Goal: Information Seeking & Learning: Learn about a topic

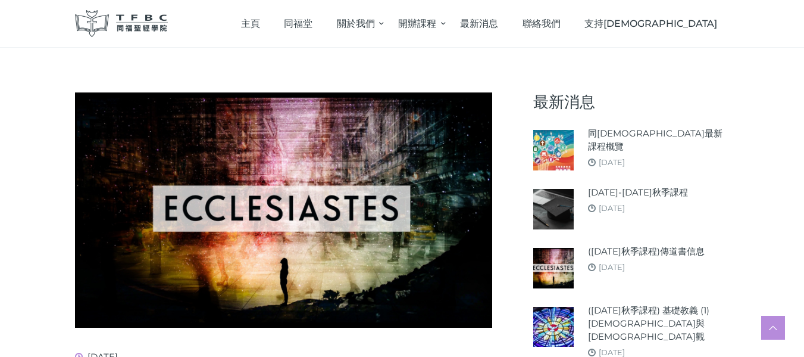
scroll to position [238, 0]
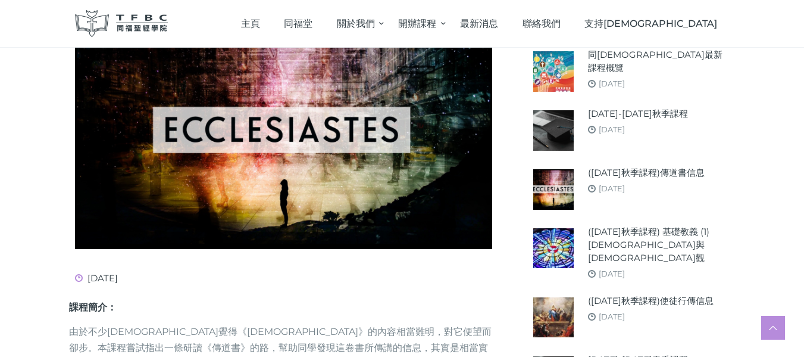
click at [570, 68] on img at bounding box center [554, 71] width 40 height 40
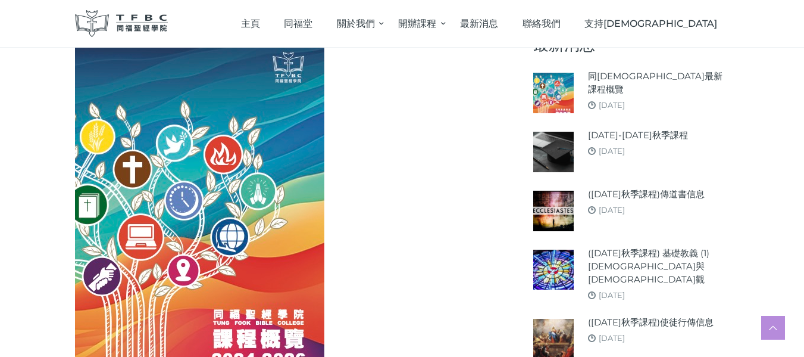
scroll to position [238, 0]
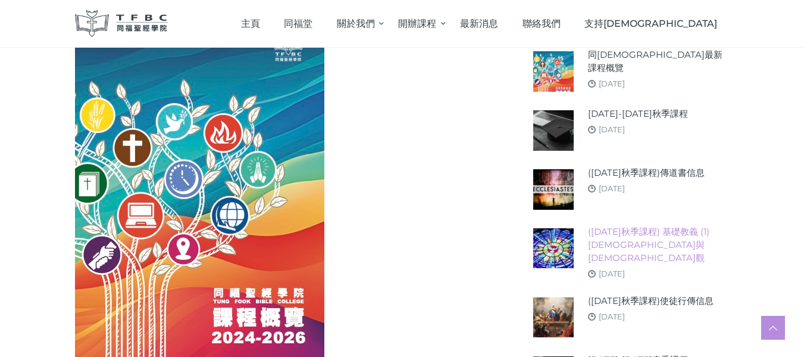
click at [607, 239] on link "([DATE]秋季課程) 基礎教義 (1) [DEMOGRAPHIC_DATA]與[DEMOGRAPHIC_DATA]觀" at bounding box center [659, 244] width 142 height 39
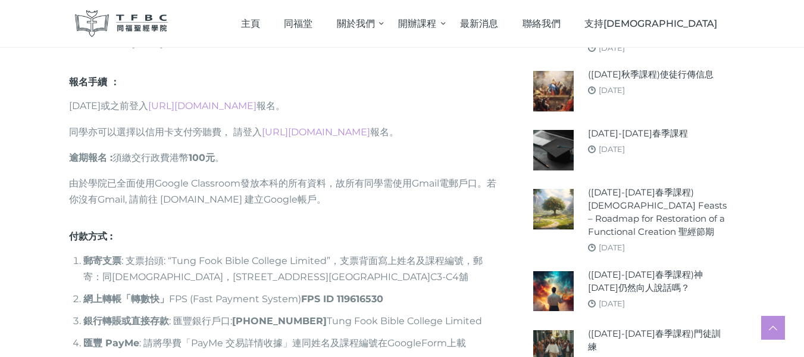
scroll to position [1012, 0]
